Goal: Task Accomplishment & Management: Manage account settings

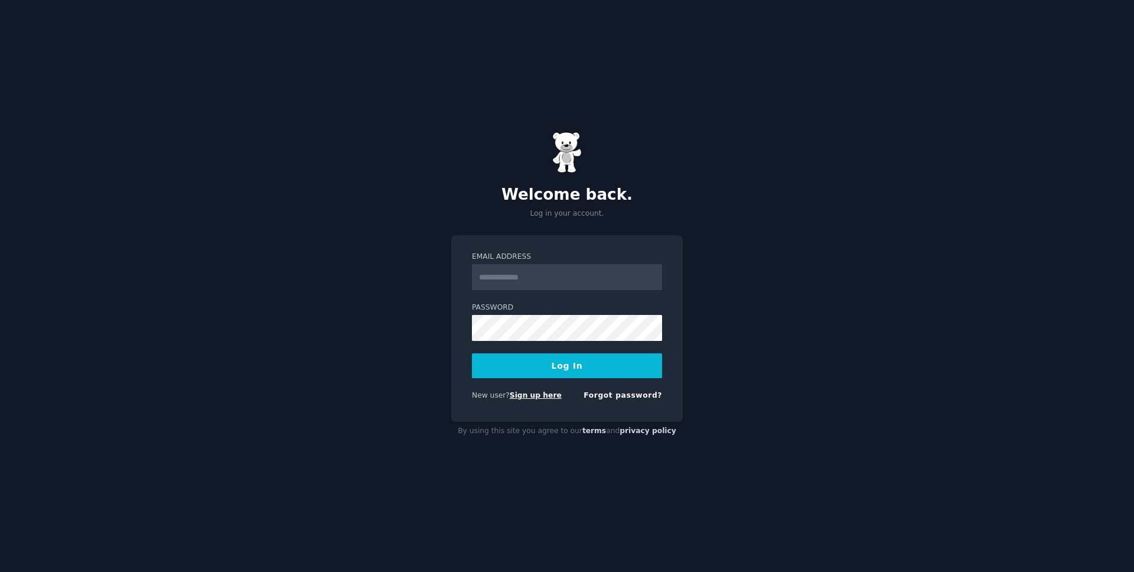
click at [536, 397] on link "Sign up here" at bounding box center [536, 395] width 52 height 8
type input "**********"
click at [603, 364] on button "Log In" at bounding box center [567, 365] width 190 height 25
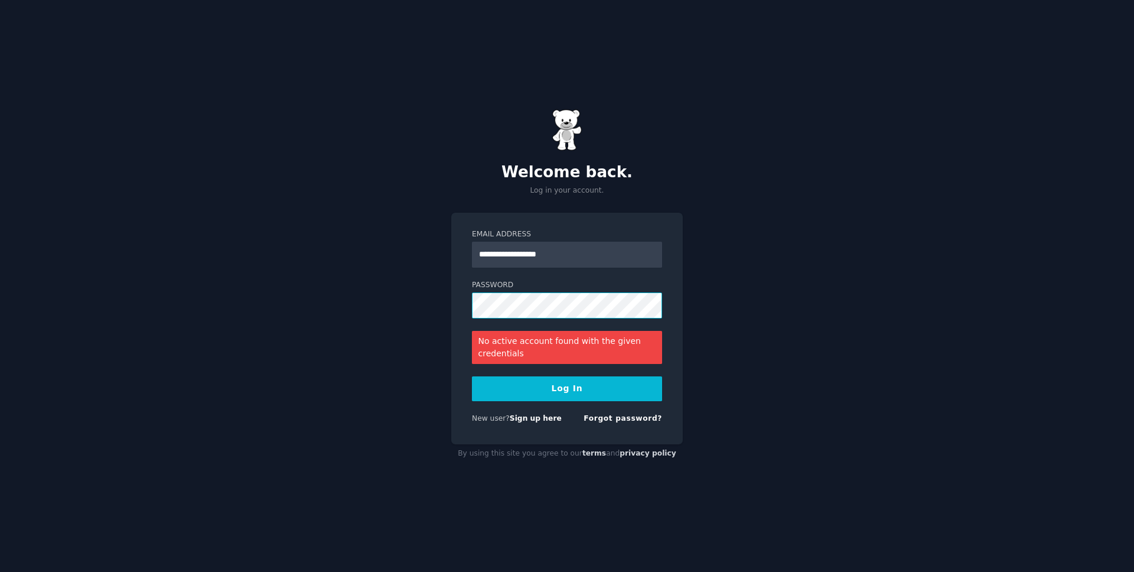
click at [463, 304] on div "**********" at bounding box center [567, 329] width 232 height 232
